Goal: Navigation & Orientation: Find specific page/section

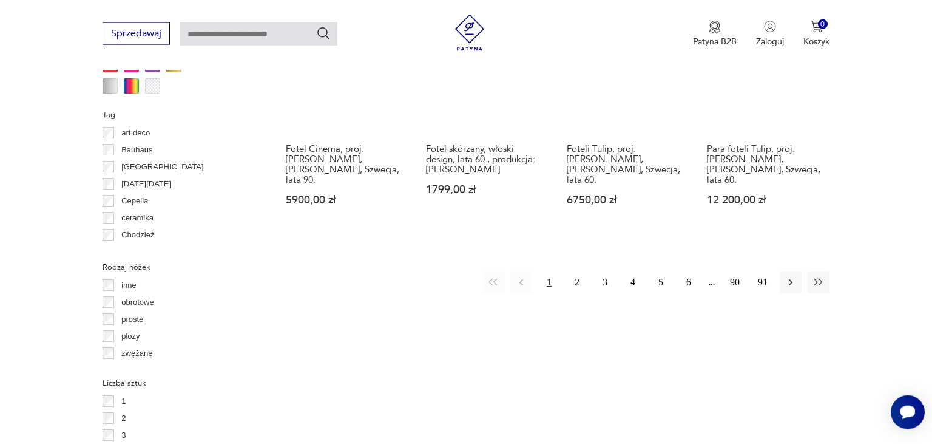
scroll to position [1299, 0]
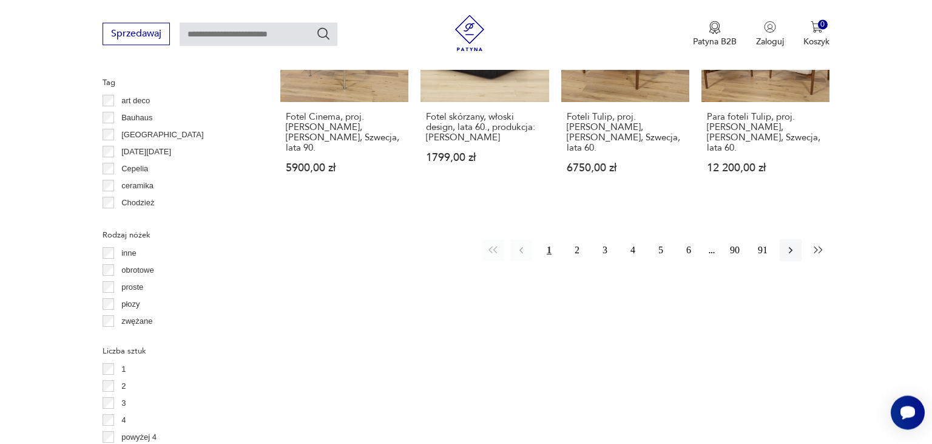
click at [814, 244] on icon "button" at bounding box center [819, 250] width 12 height 12
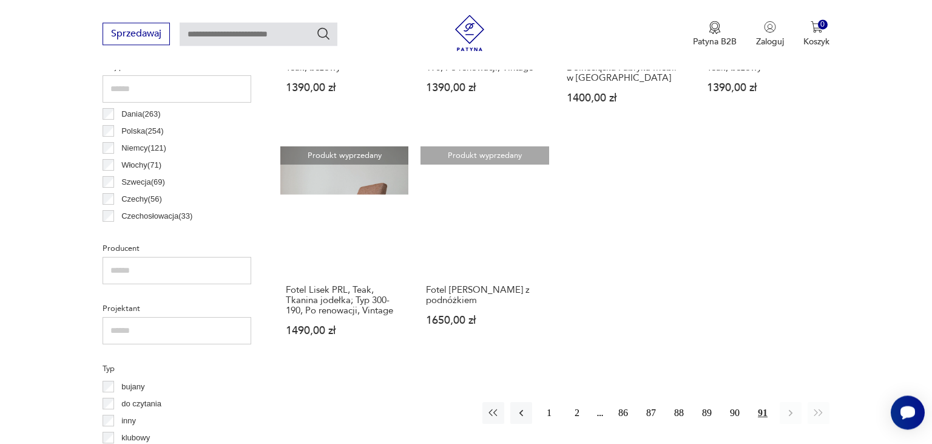
scroll to position [674, 0]
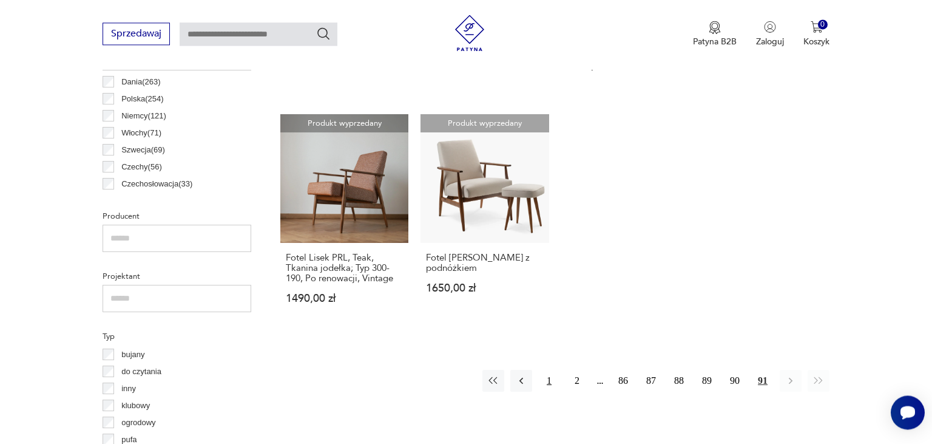
click at [552, 386] on button "1" at bounding box center [549, 381] width 22 height 22
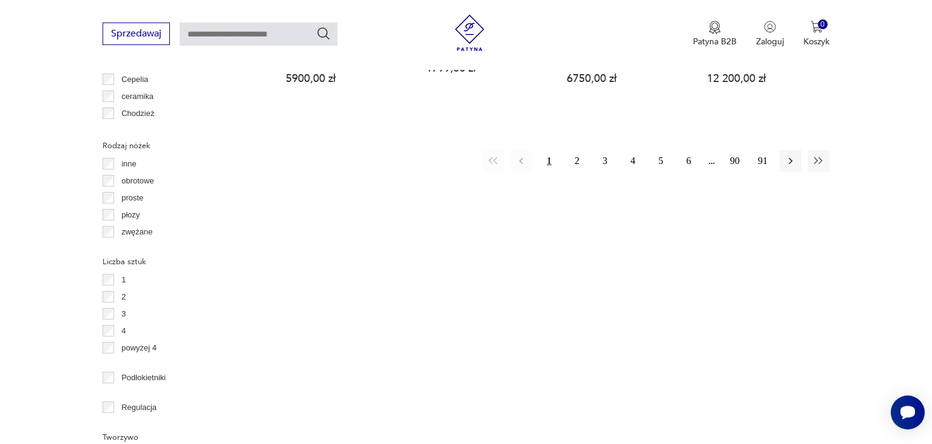
scroll to position [1379, 0]
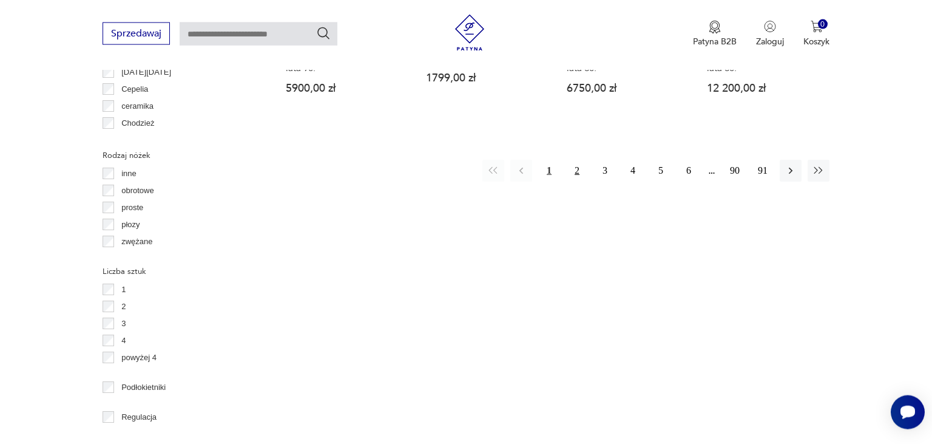
click at [578, 160] on button "2" at bounding box center [577, 171] width 22 height 22
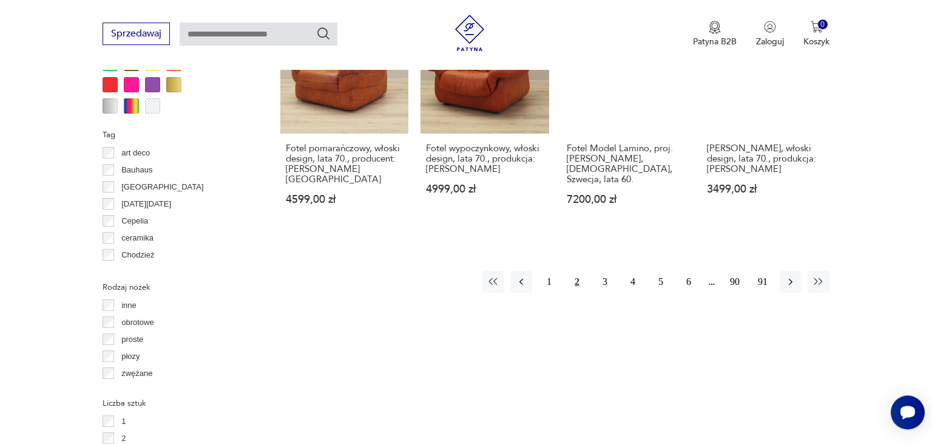
scroll to position [1251, 0]
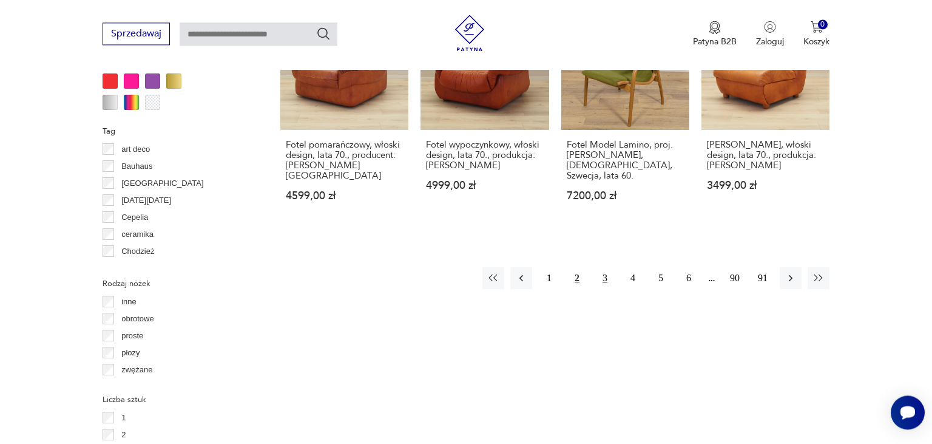
click at [604, 277] on button "3" at bounding box center [605, 278] width 22 height 22
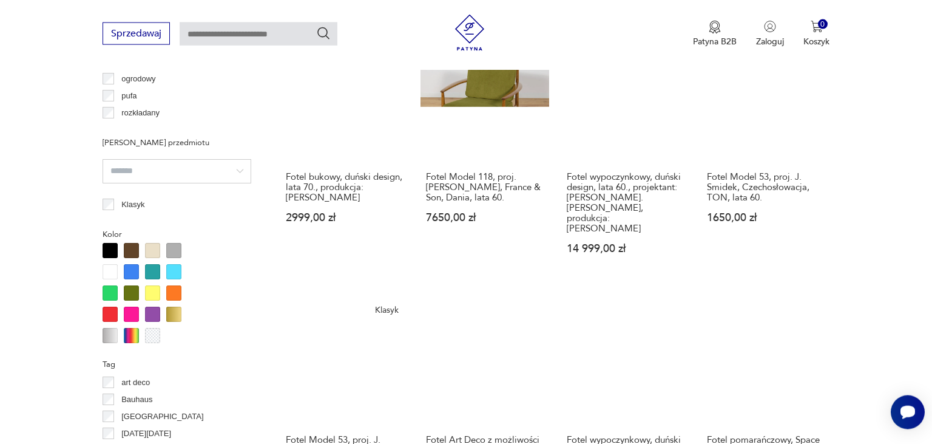
scroll to position [1123, 0]
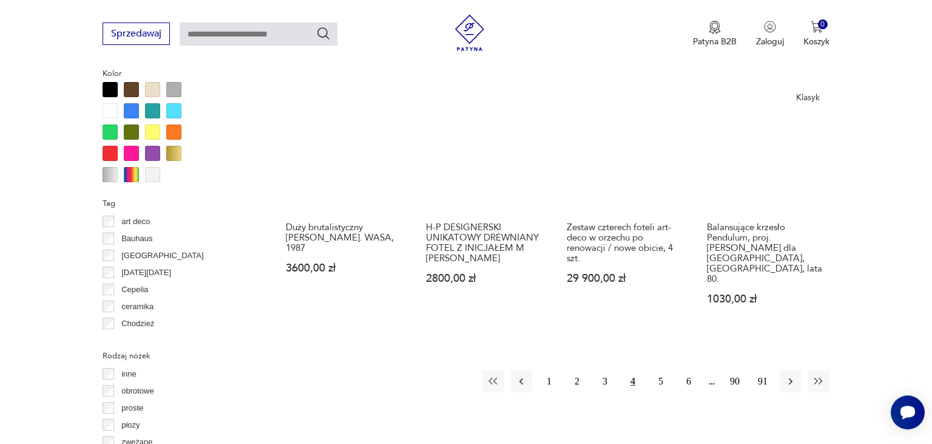
scroll to position [1187, 0]
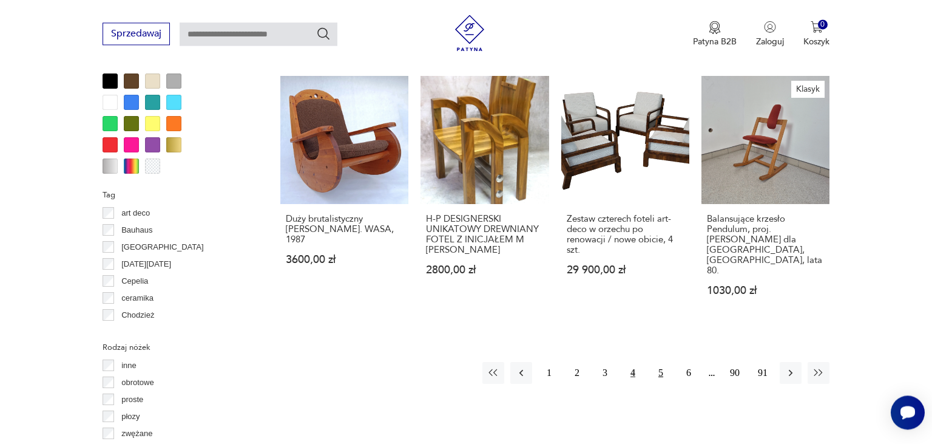
click at [659, 362] on button "5" at bounding box center [661, 373] width 22 height 22
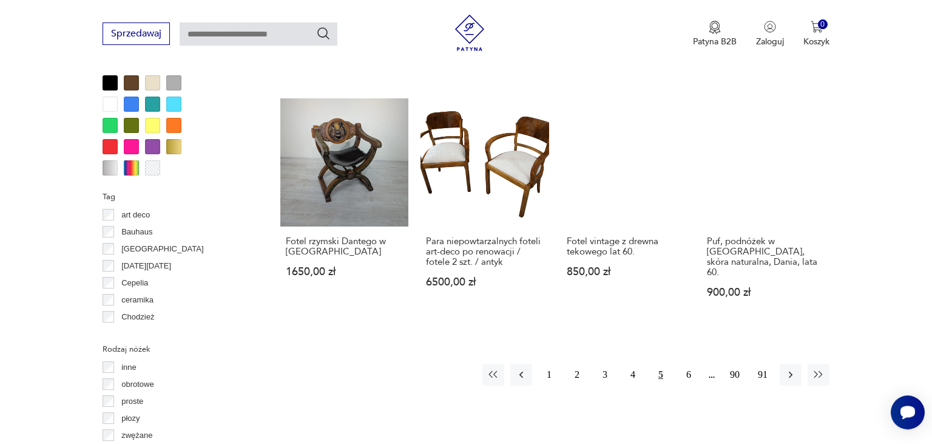
scroll to position [1187, 0]
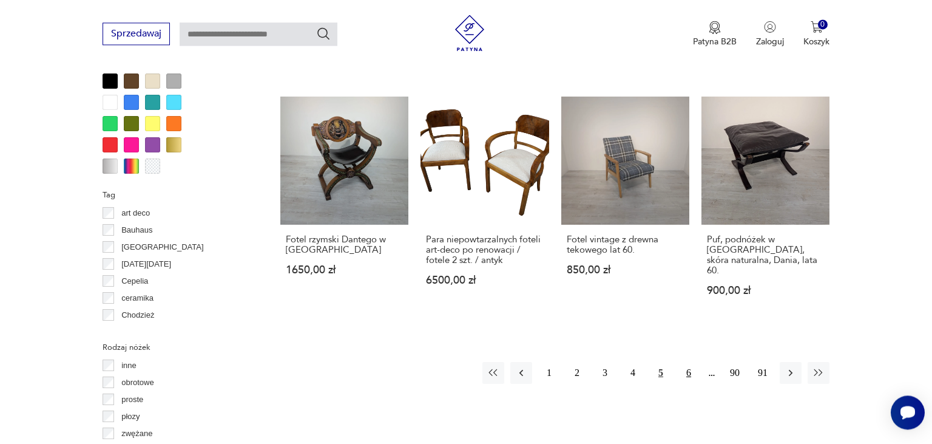
click at [689, 362] on button "6" at bounding box center [689, 373] width 22 height 22
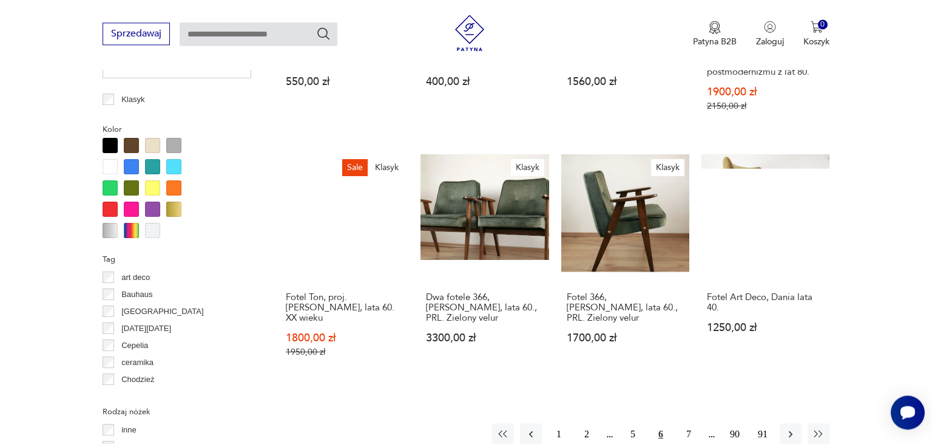
scroll to position [1155, 0]
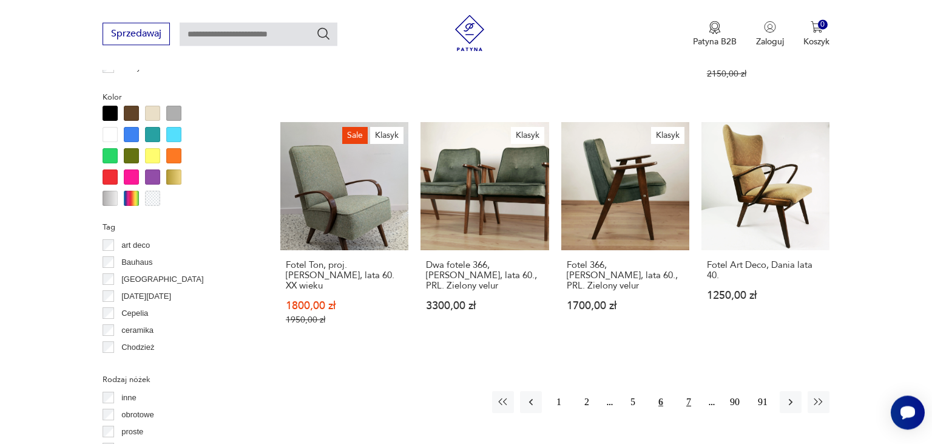
click at [688, 391] on button "7" at bounding box center [689, 402] width 22 height 22
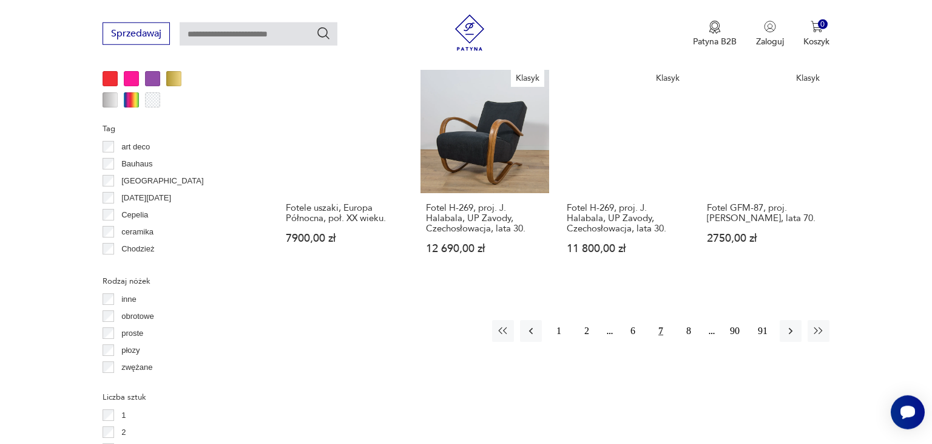
scroll to position [1315, 0]
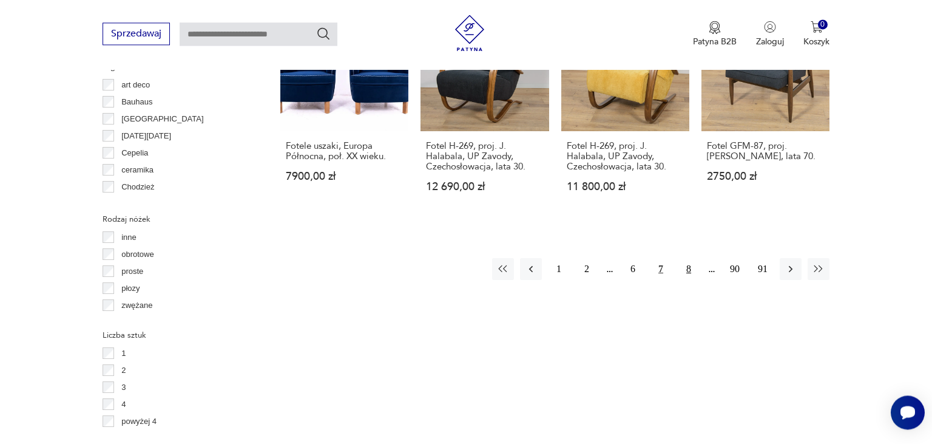
click at [689, 260] on button "8" at bounding box center [689, 269] width 22 height 22
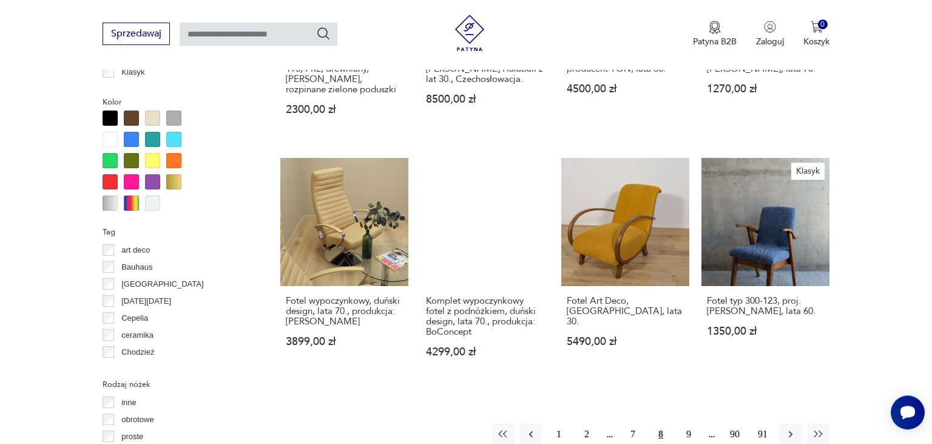
scroll to position [1155, 0]
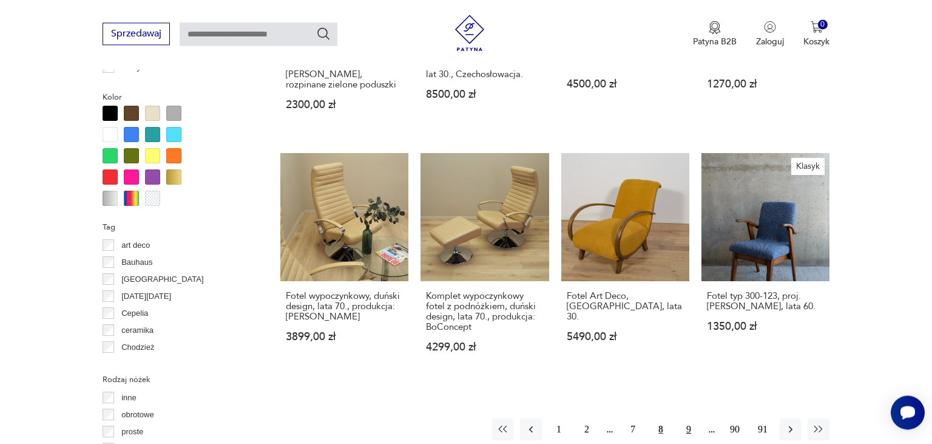
click at [691, 418] on button "9" at bounding box center [689, 429] width 22 height 22
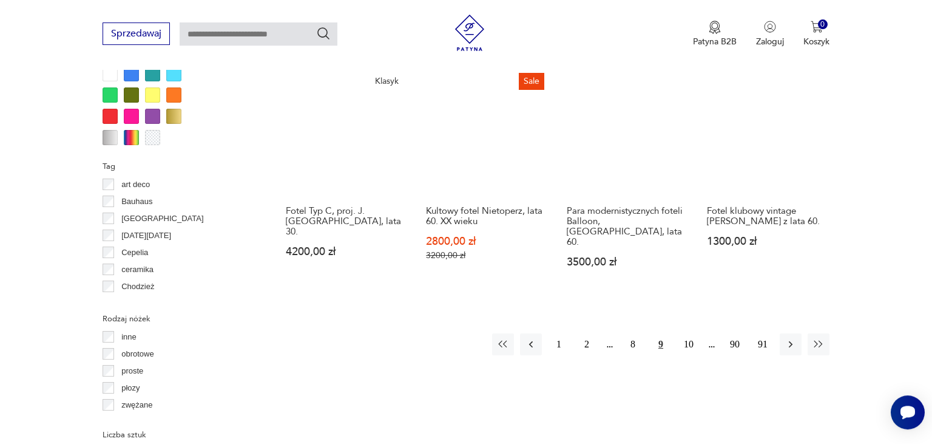
scroll to position [1251, 0]
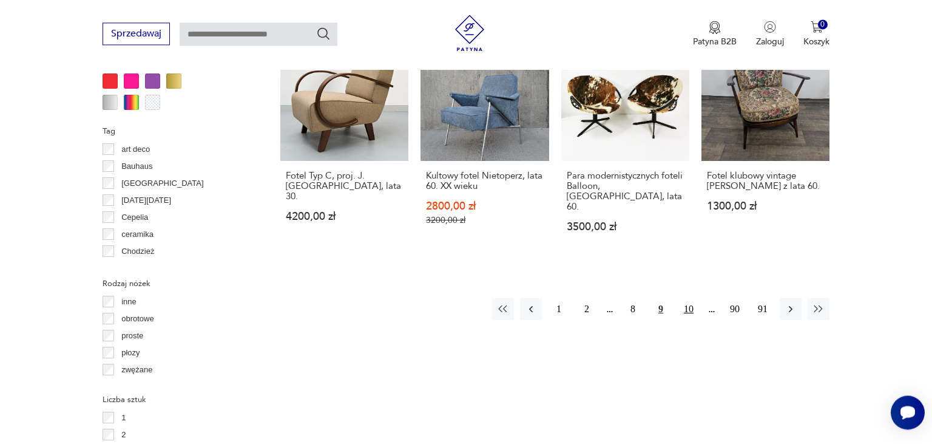
click at [691, 298] on button "10" at bounding box center [689, 309] width 22 height 22
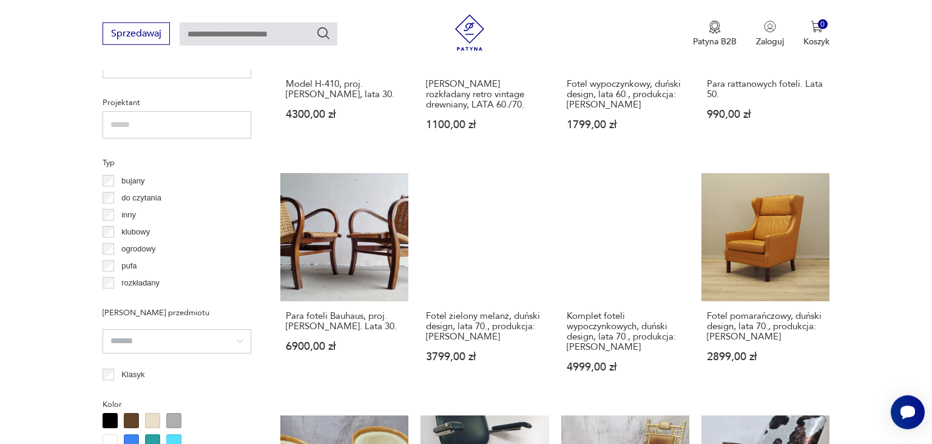
scroll to position [930, 0]
